Goal: Check status

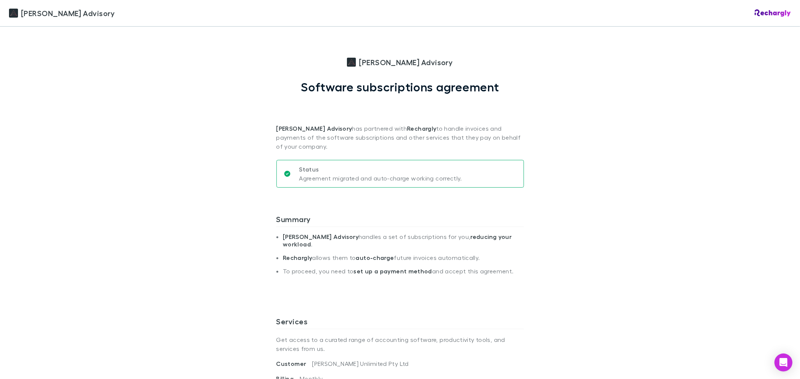
click at [643, 189] on div "Liston Newton Advisory Liston Newton Advisory Software subscriptions agreement …" at bounding box center [400, 189] width 800 height 379
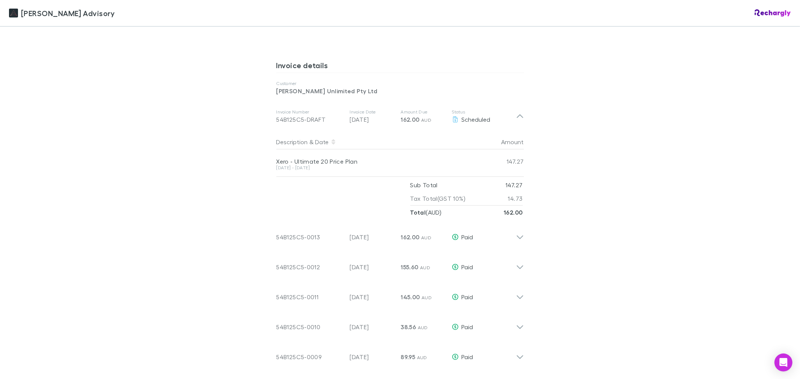
scroll to position [375, 0]
drag, startPoint x: 445, startPoint y: 111, endPoint x: 445, endPoint y: 123, distance: 11.6
click at [445, 111] on div "Invoice Number 54B125C5-DRAFT Invoice Date 20 Oct 2025 Amount Due 162.00 AUD St…" at bounding box center [396, 115] width 240 height 27
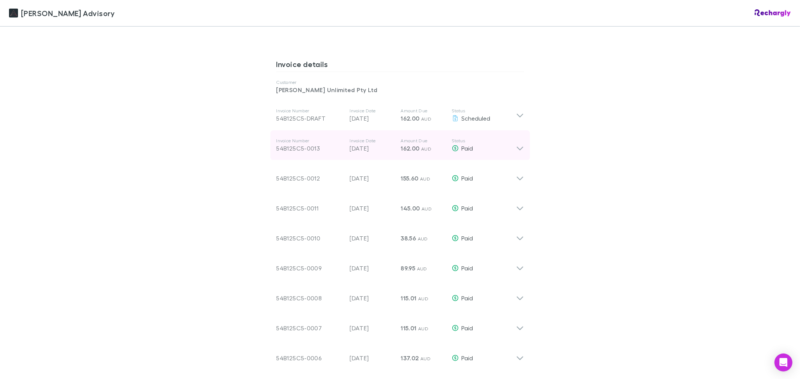
click at [476, 150] on div "Paid" at bounding box center [484, 148] width 64 height 9
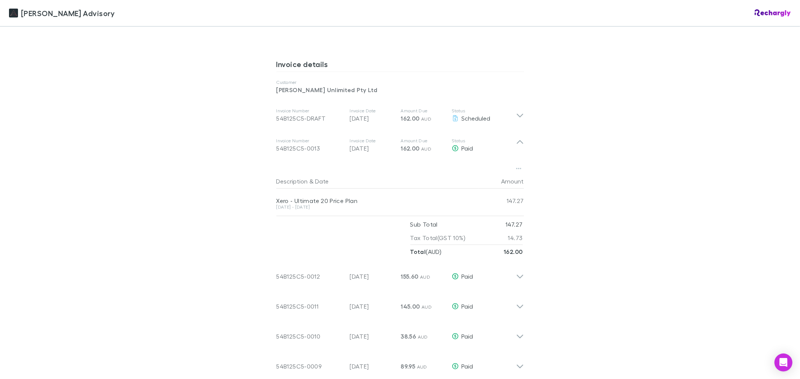
click at [630, 195] on div "Liston Newton Advisory Liston Newton Advisory Software subscriptions agreement …" at bounding box center [400, 189] width 800 height 379
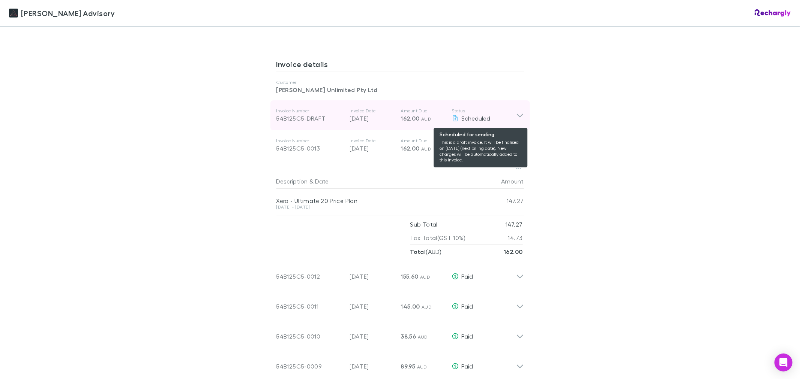
click at [482, 120] on span "Scheduled" at bounding box center [475, 118] width 29 height 7
